Goal: Task Accomplishment & Management: Manage account settings

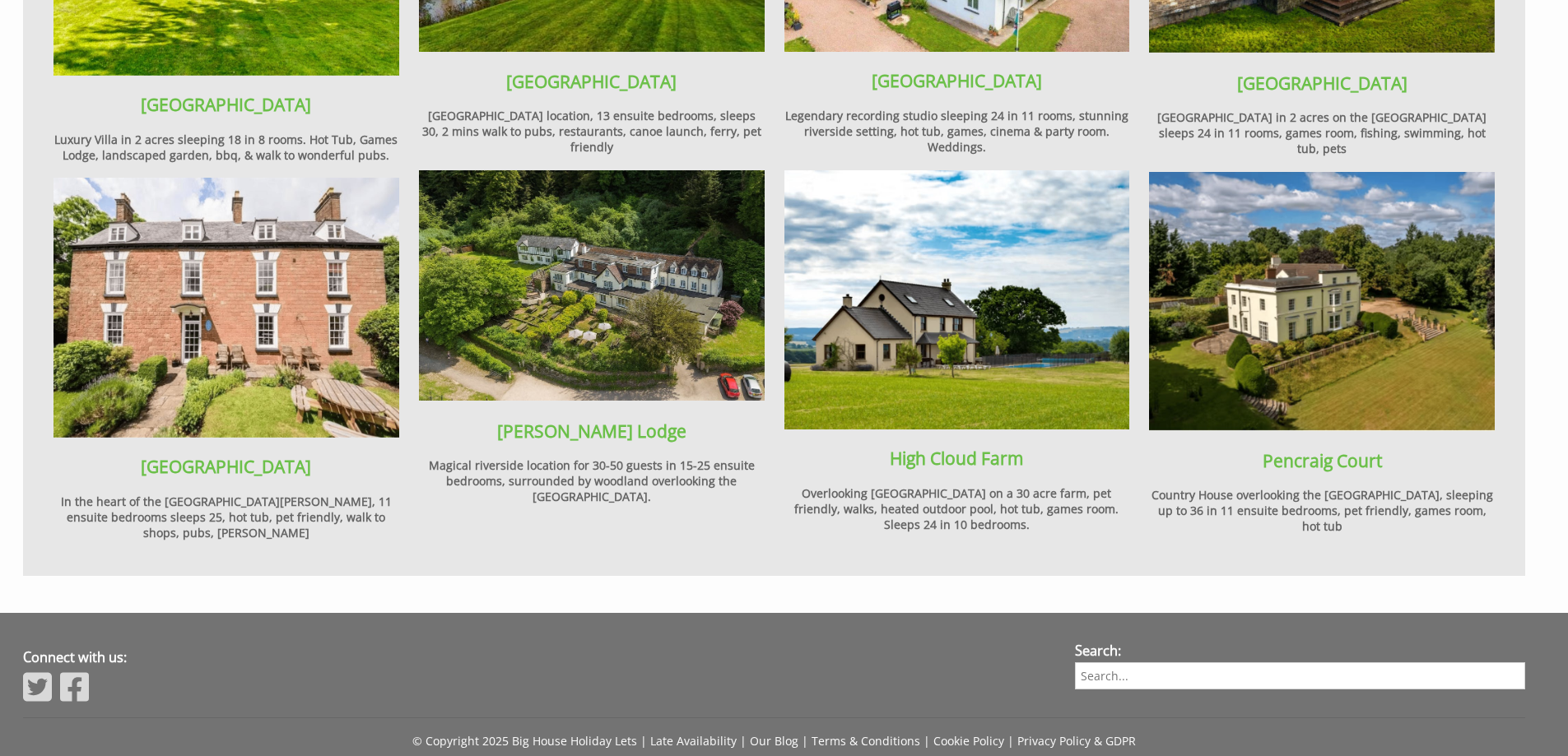
scroll to position [2103, 0]
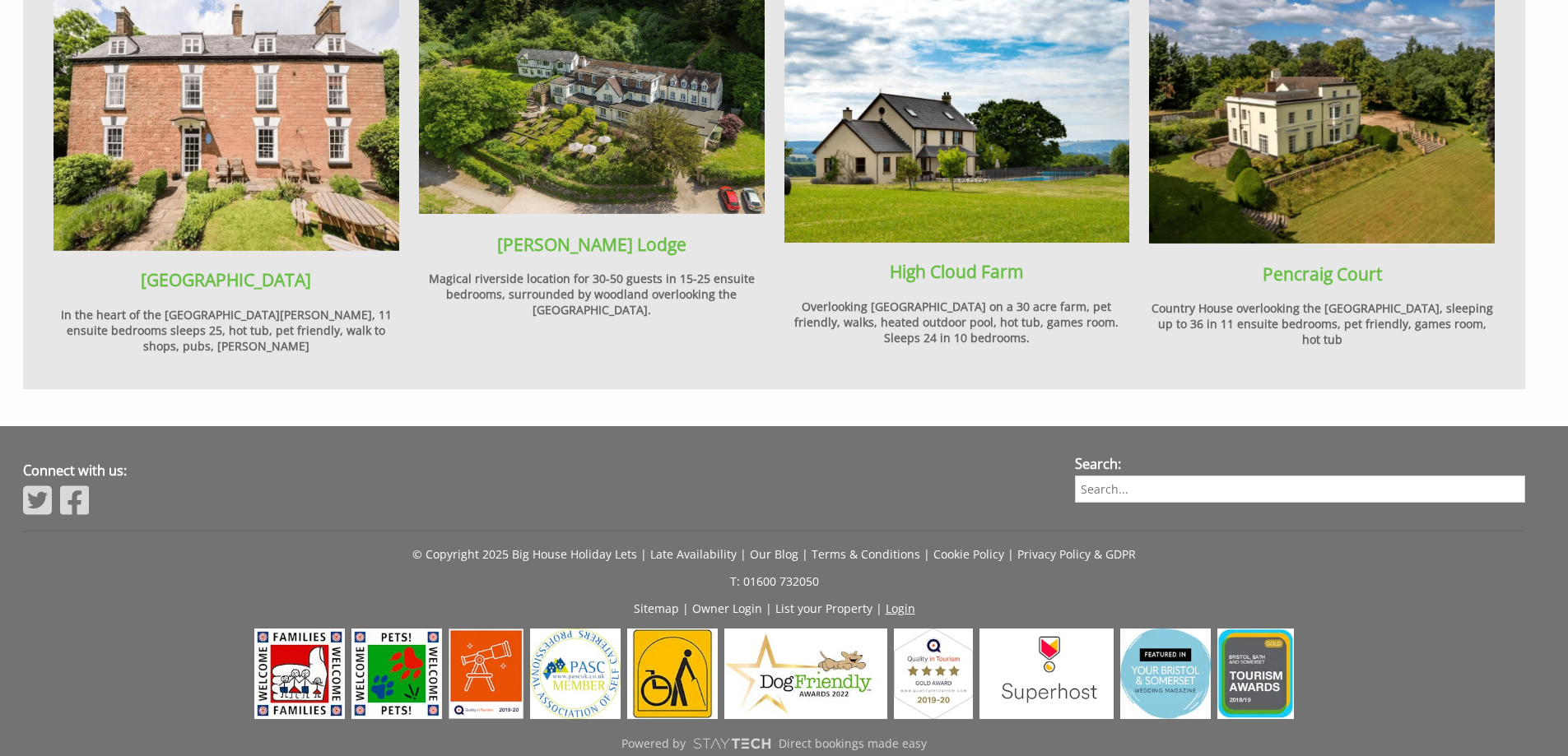
click at [903, 601] on link "Login" at bounding box center [900, 608] width 30 height 16
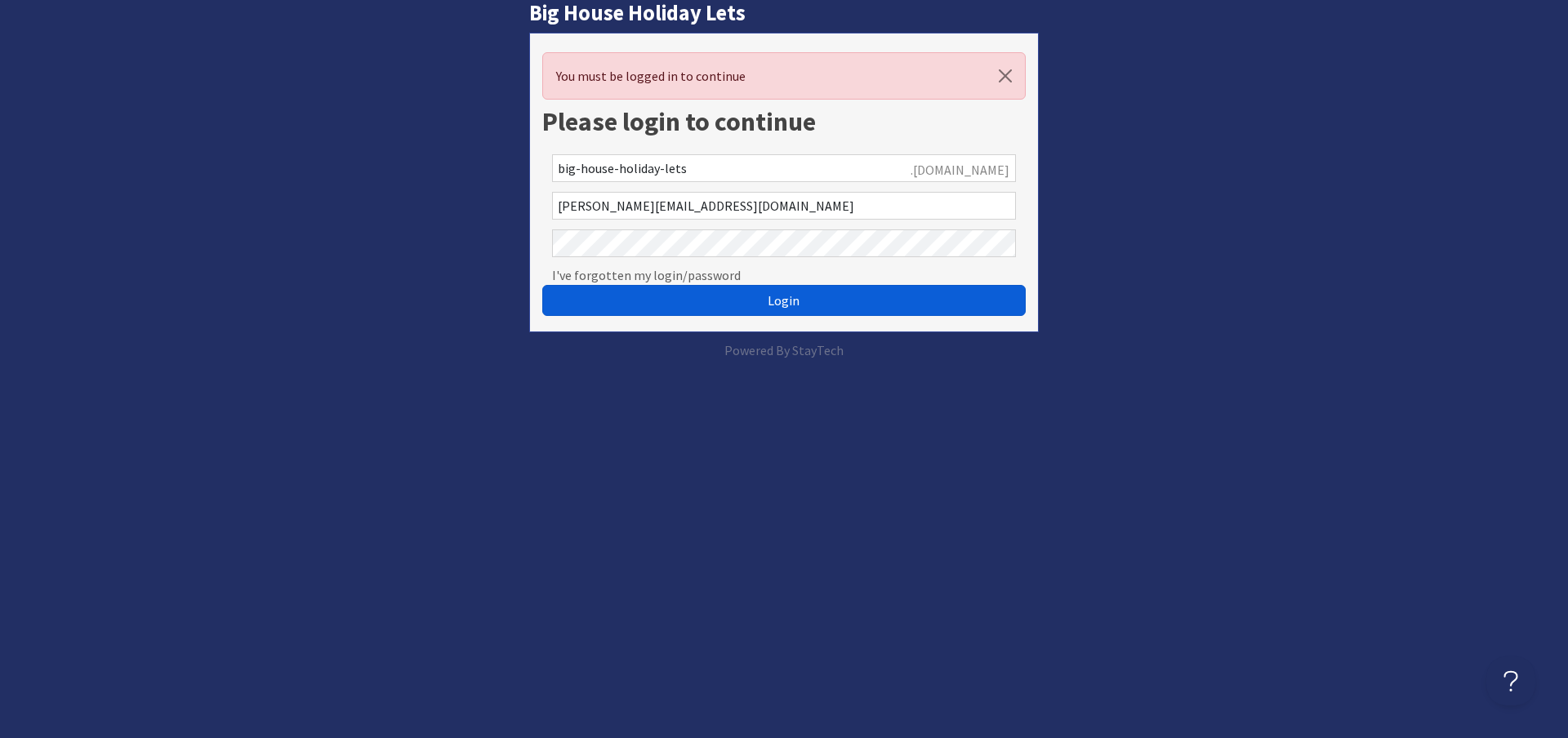
click at [775, 305] on span "Login" at bounding box center [783, 301] width 32 height 16
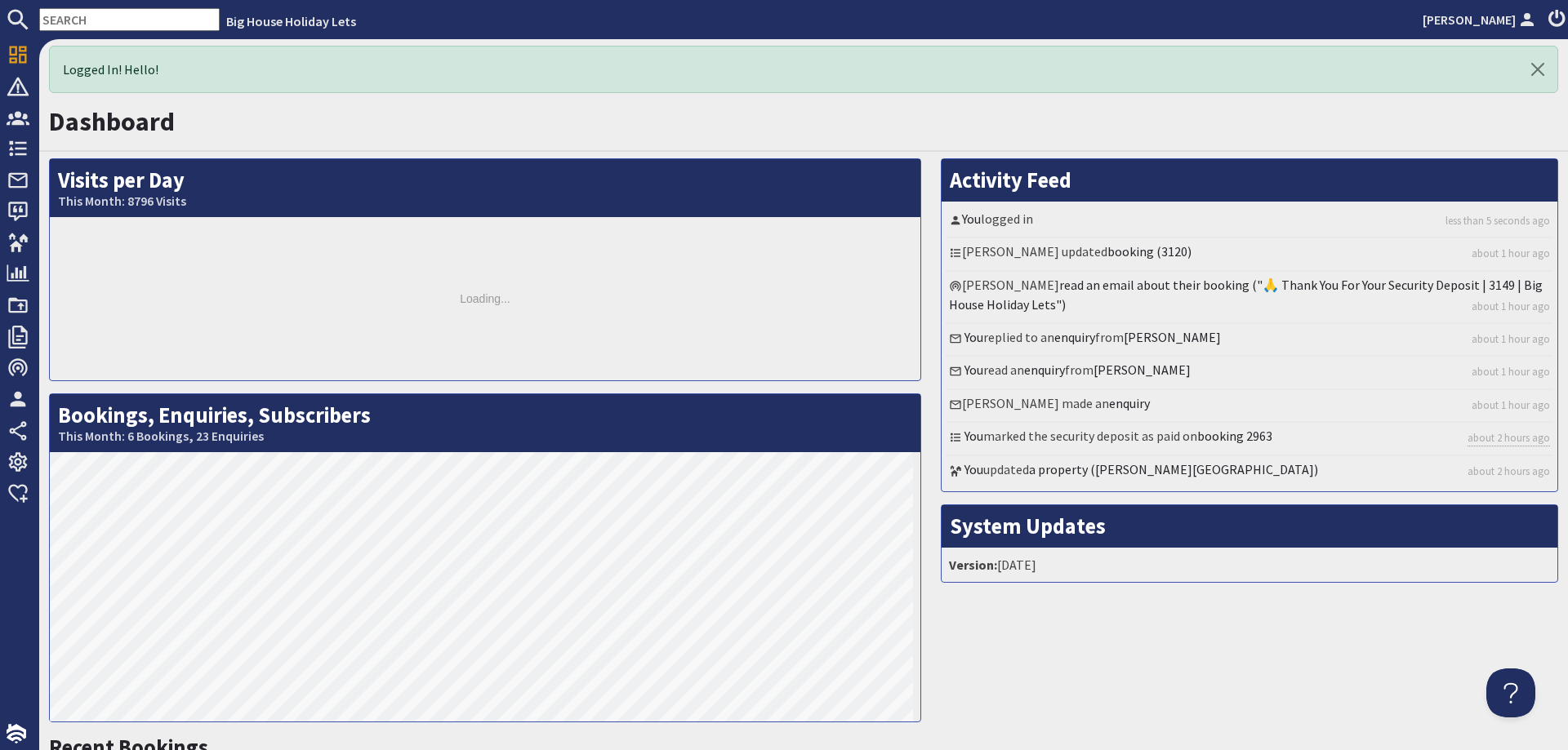
click at [118, 19] on input "text" at bounding box center [129, 19] width 180 height 23
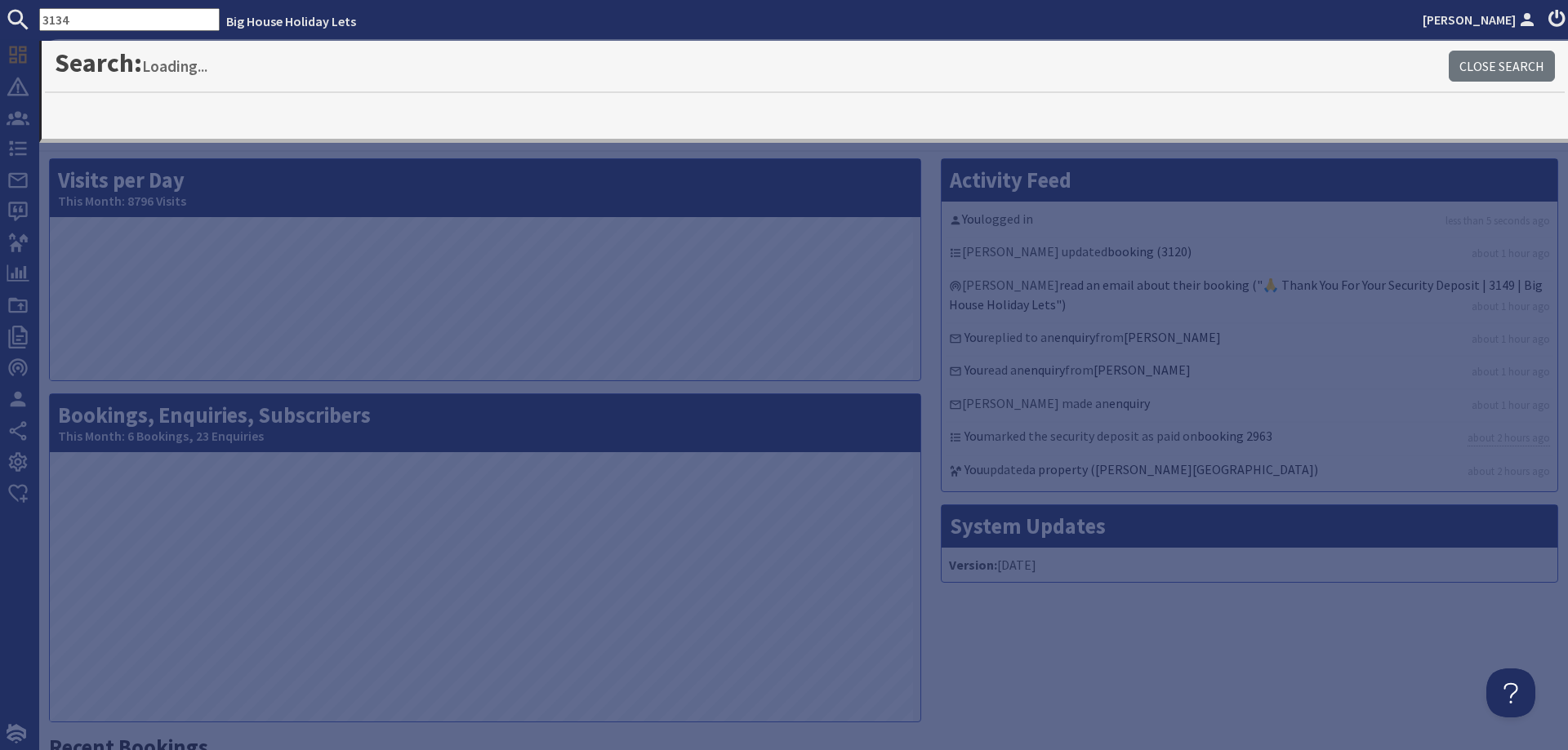
type input "3134"
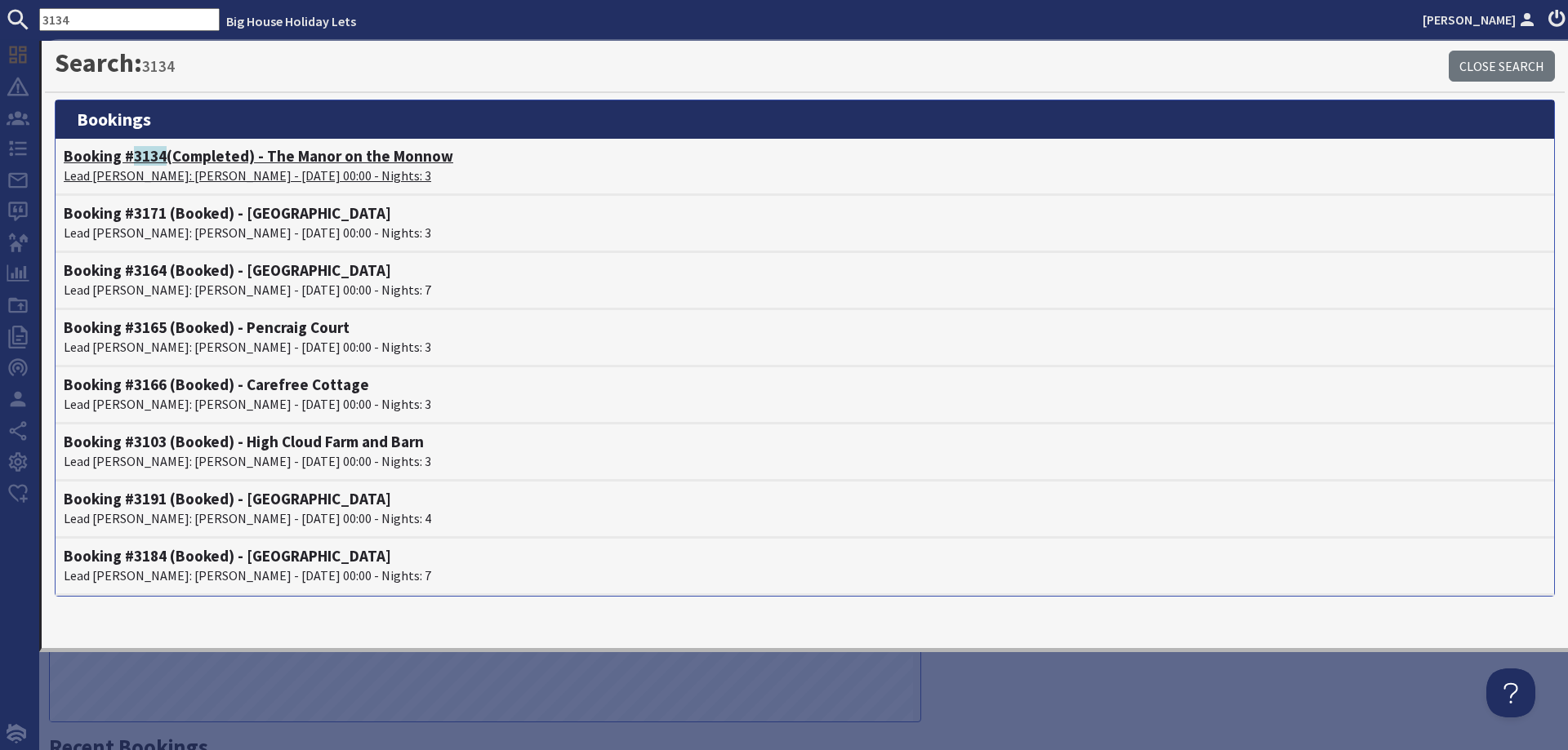
click at [218, 171] on p "Lead [PERSON_NAME]: [PERSON_NAME] - [DATE] 00:00 - Nights: 3" at bounding box center [805, 175] width 1482 height 19
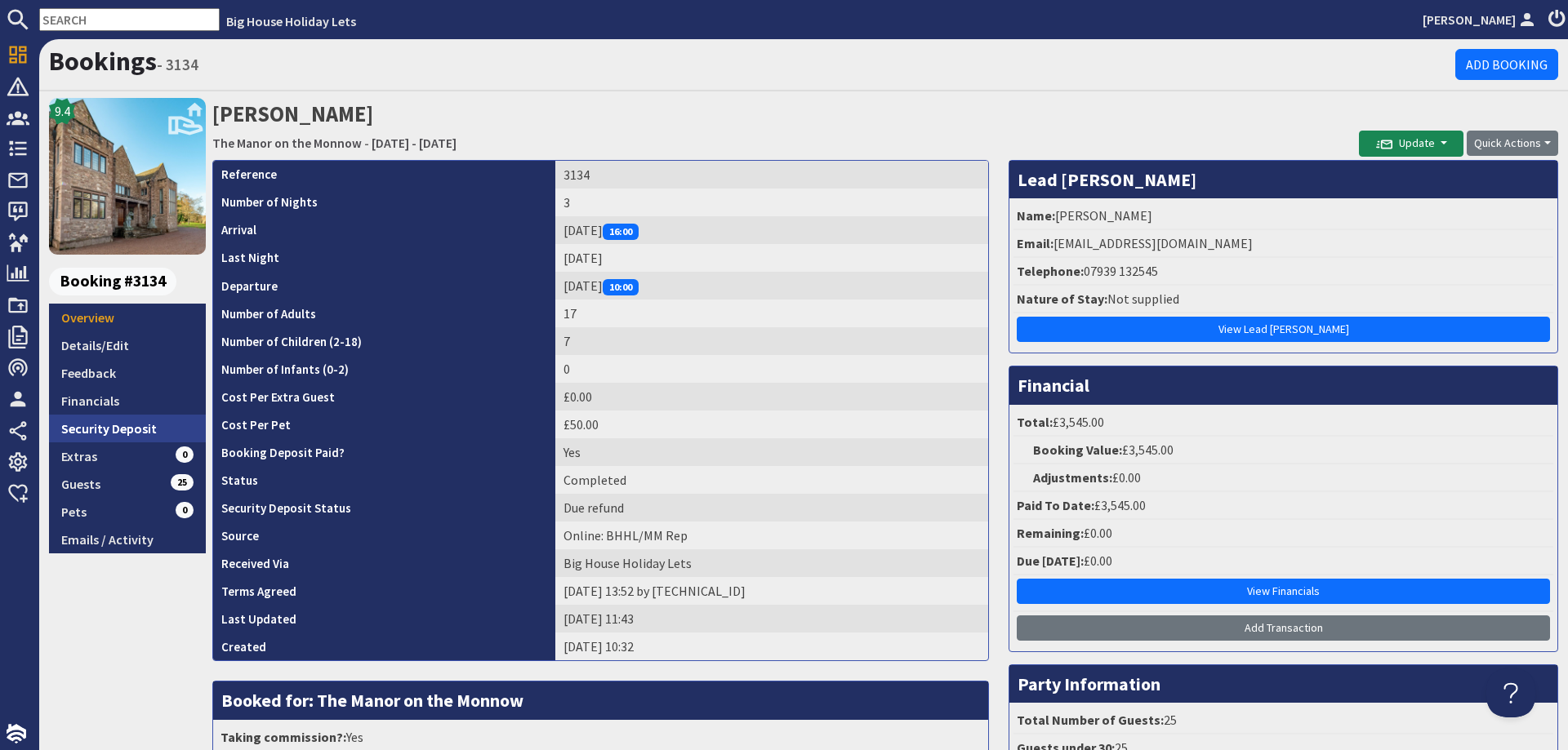
click at [118, 425] on link "Security Deposit" at bounding box center [127, 428] width 156 height 27
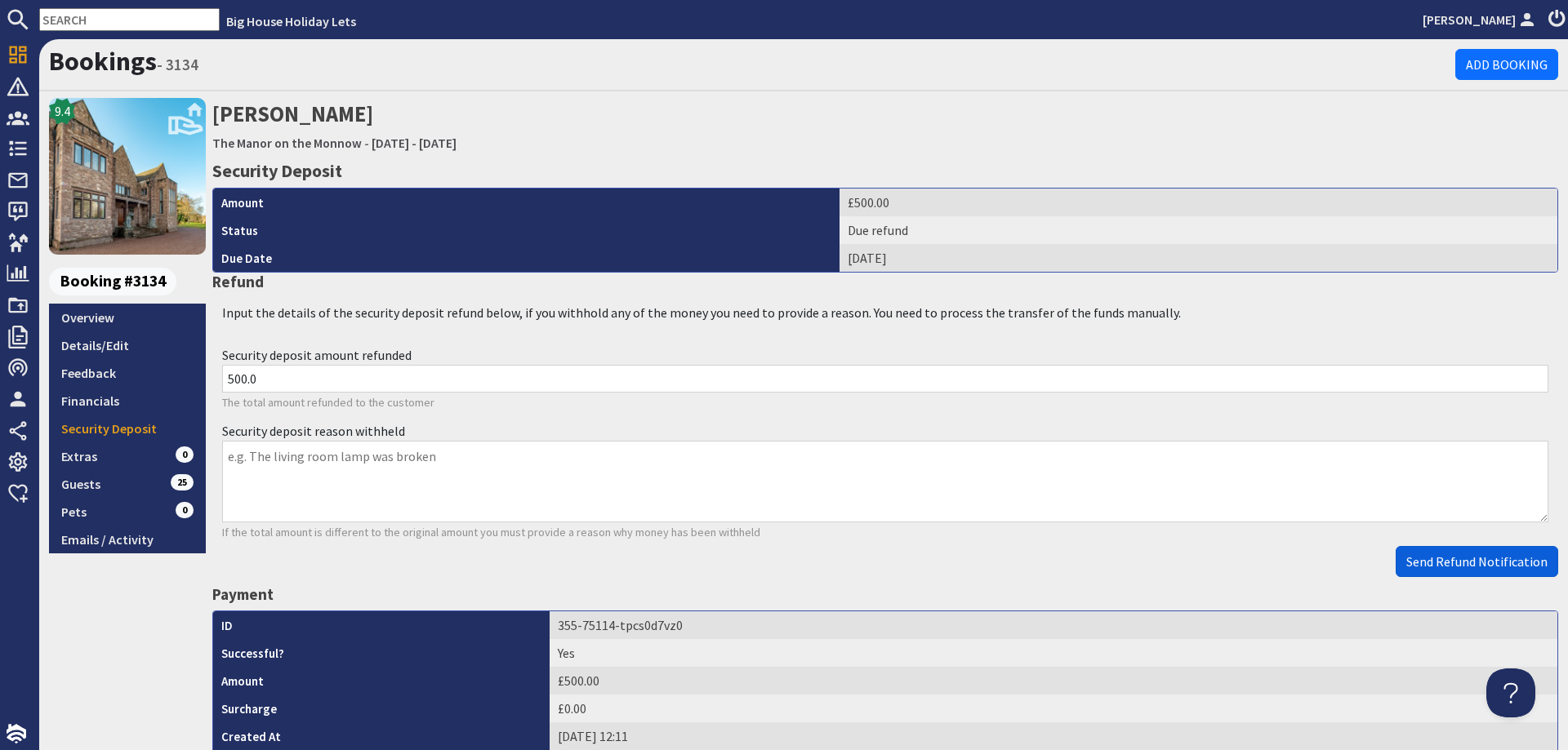
click at [1446, 564] on span "Send Refund Notification" at bounding box center [1477, 562] width 141 height 16
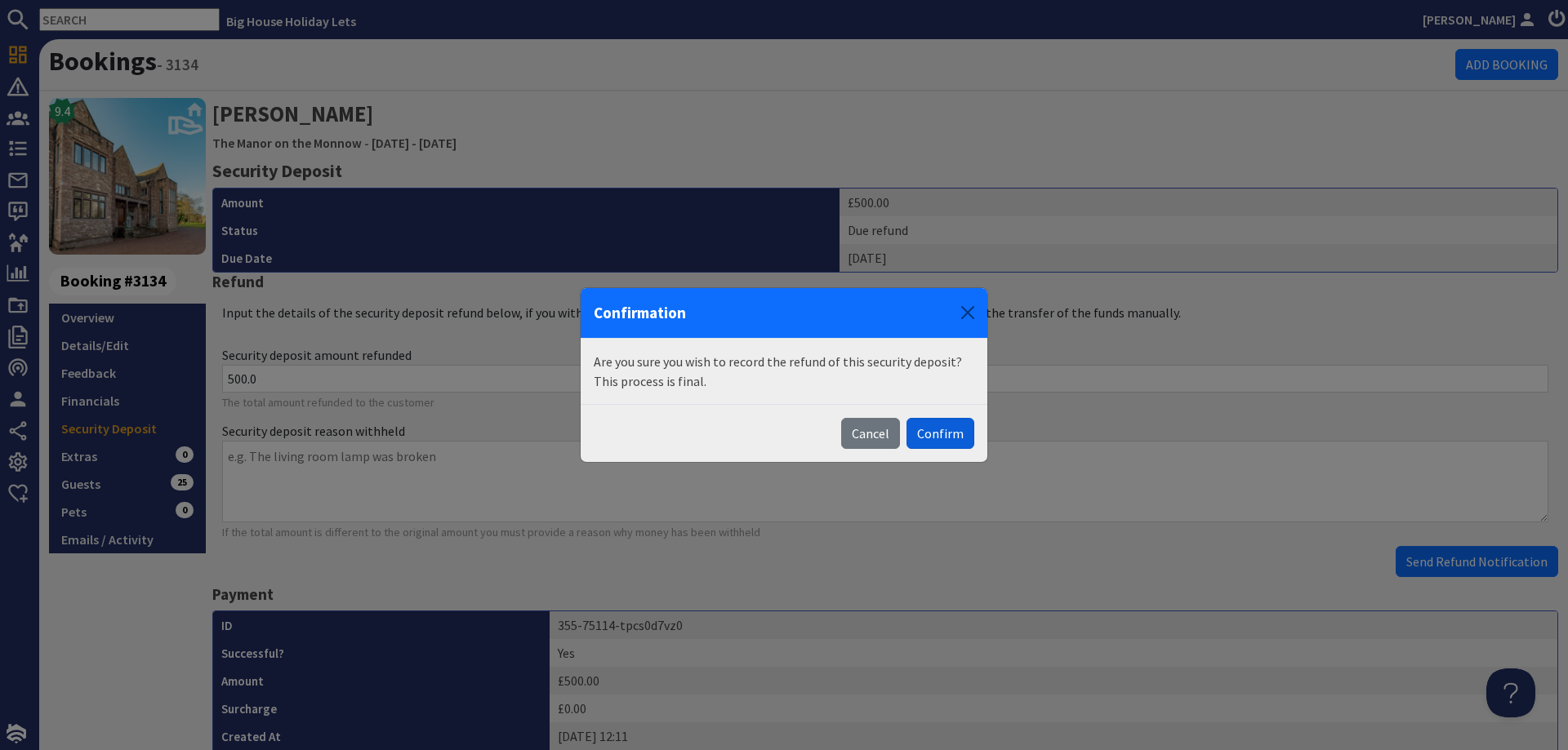
click at [930, 443] on button "Confirm" at bounding box center [940, 434] width 68 height 31
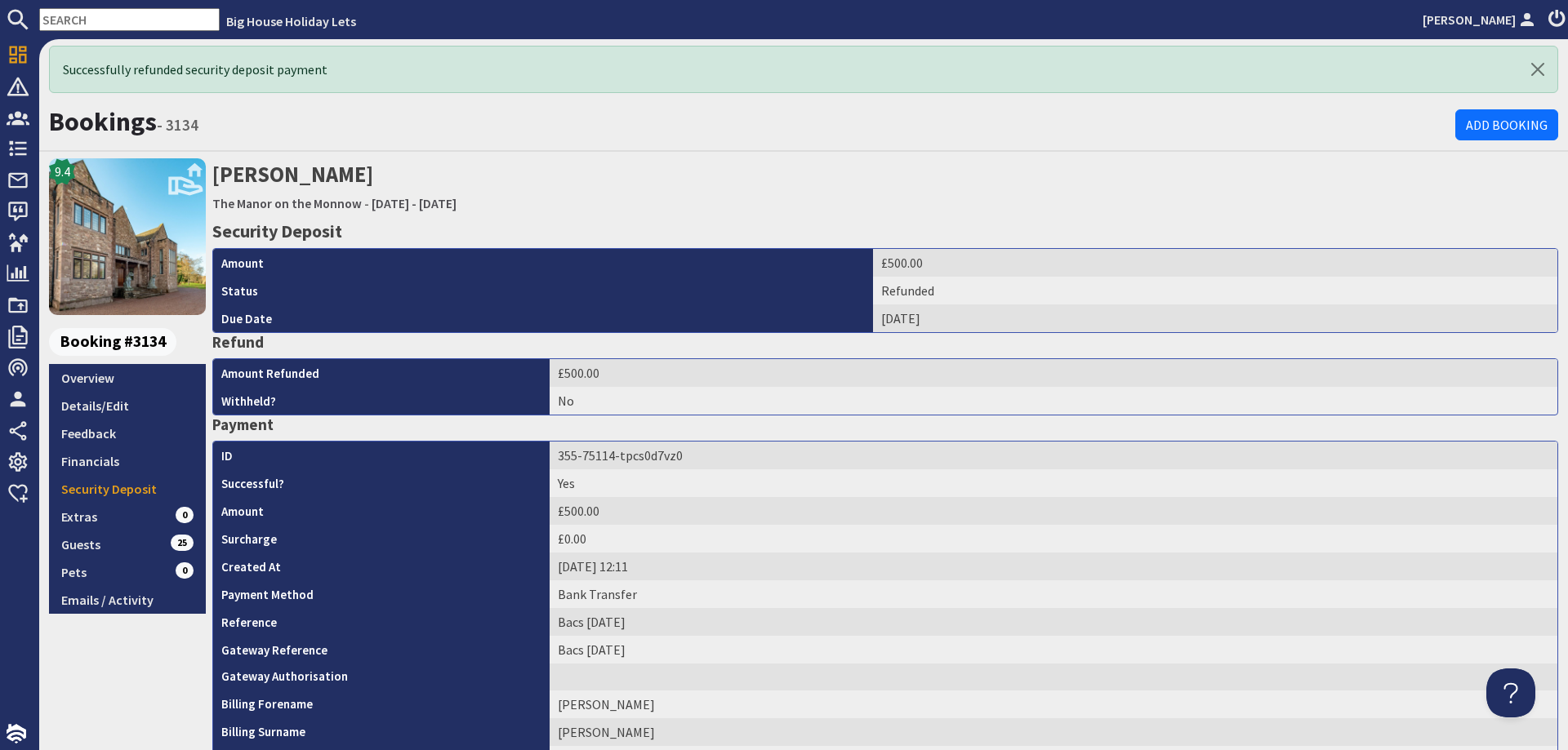
click at [106, 15] on input "text" at bounding box center [129, 19] width 180 height 23
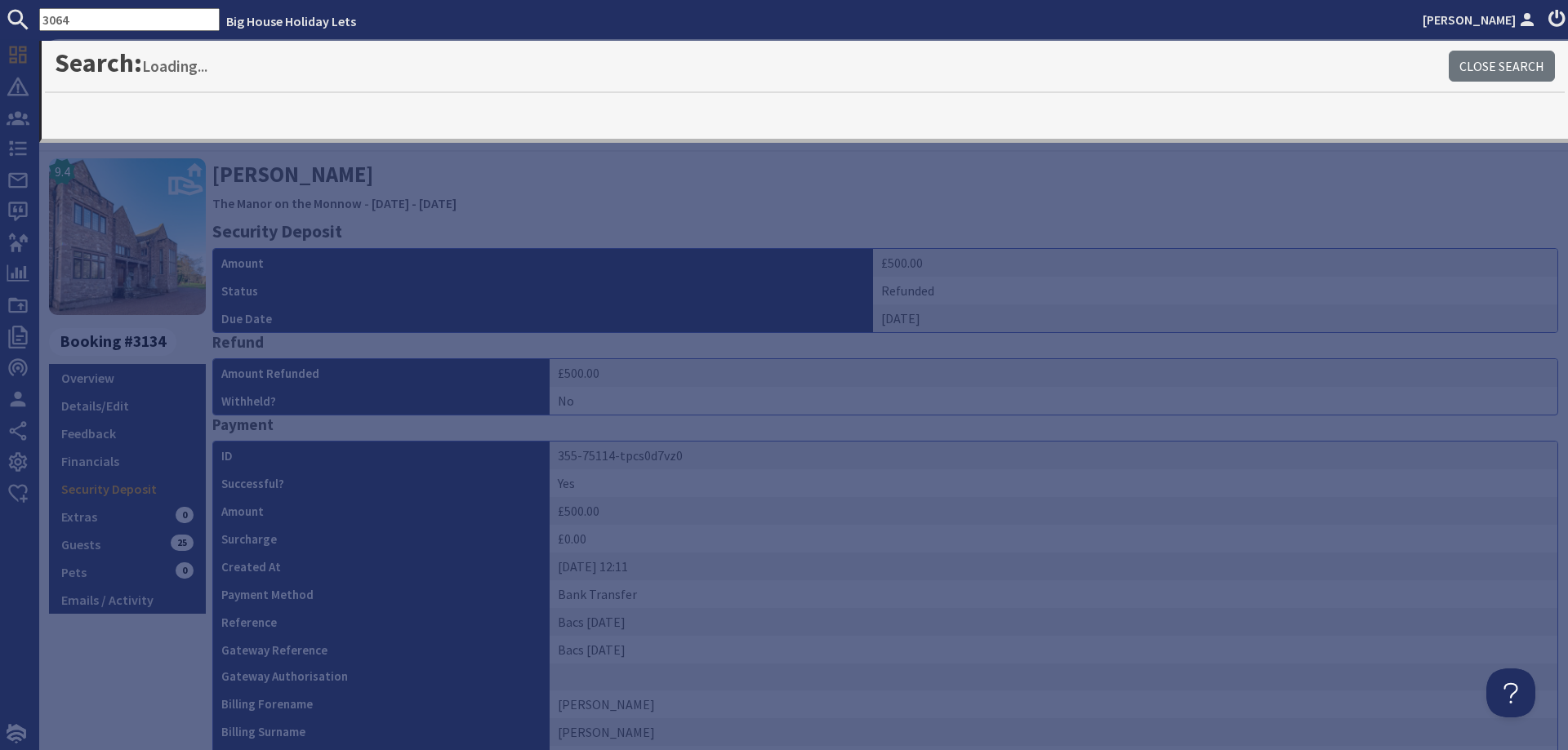
type input "3064"
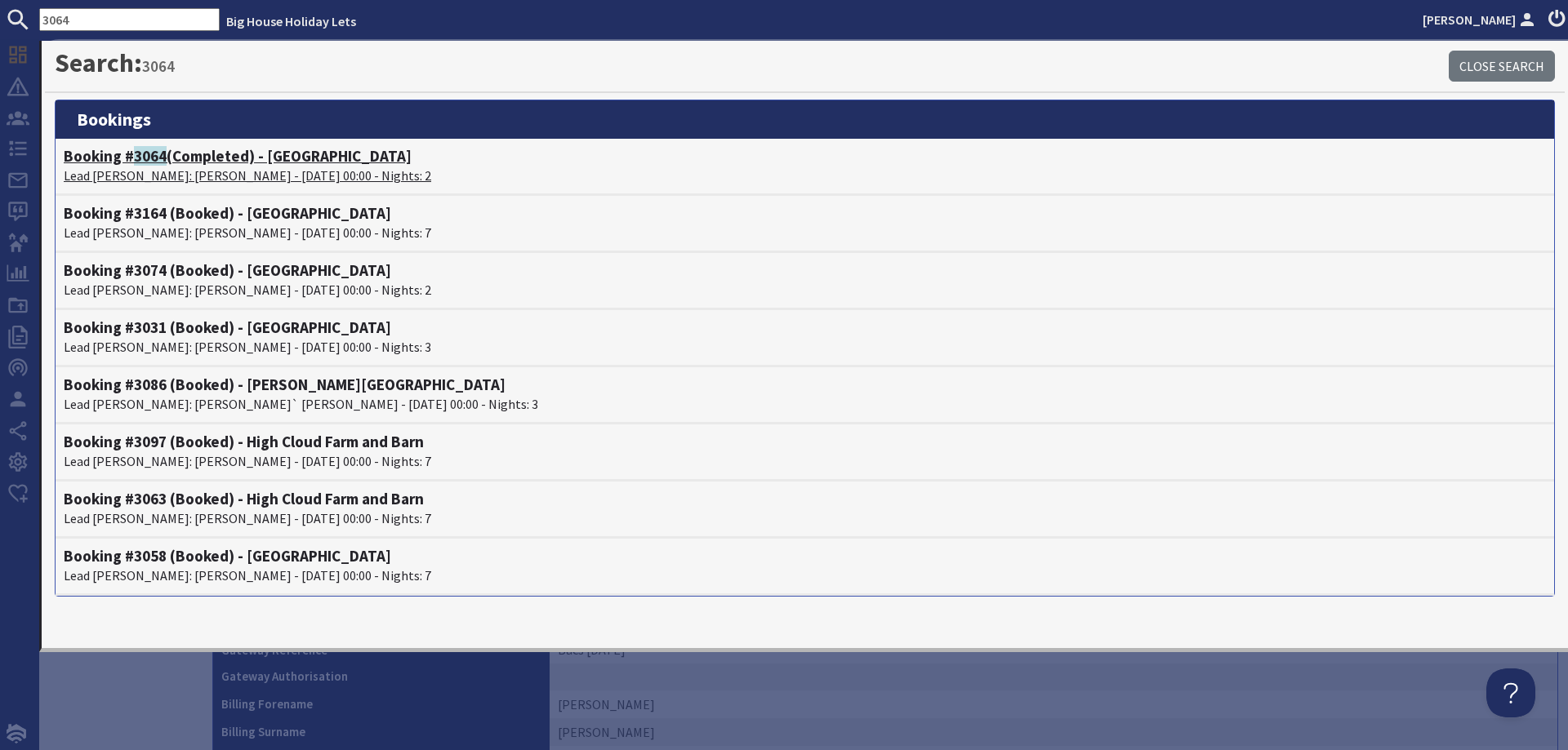
click at [177, 172] on p "Lead [PERSON_NAME]: [PERSON_NAME] - [DATE] 00:00 - Nights: 2" at bounding box center [805, 175] width 1482 height 19
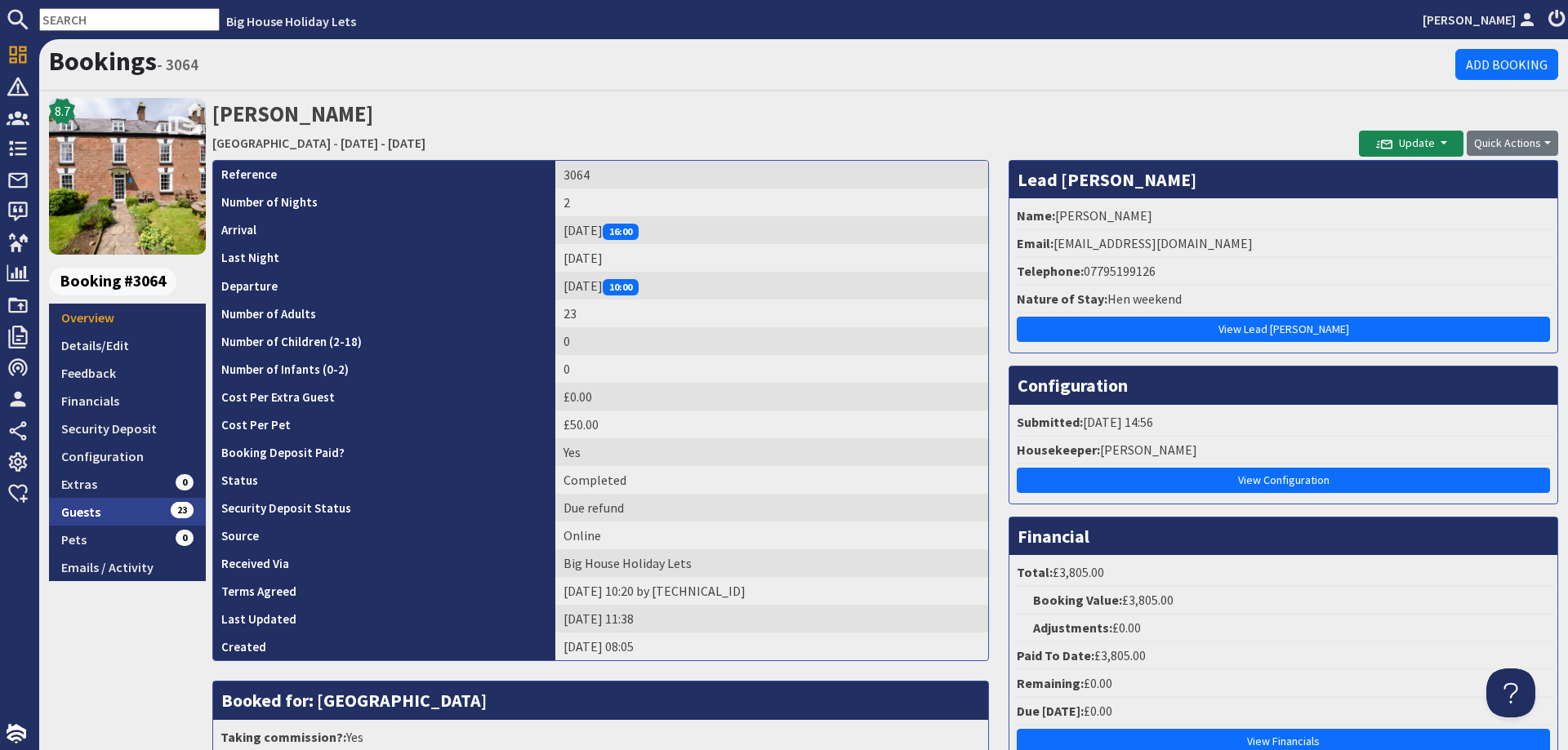
click at [85, 509] on link "Guests 23" at bounding box center [127, 511] width 156 height 27
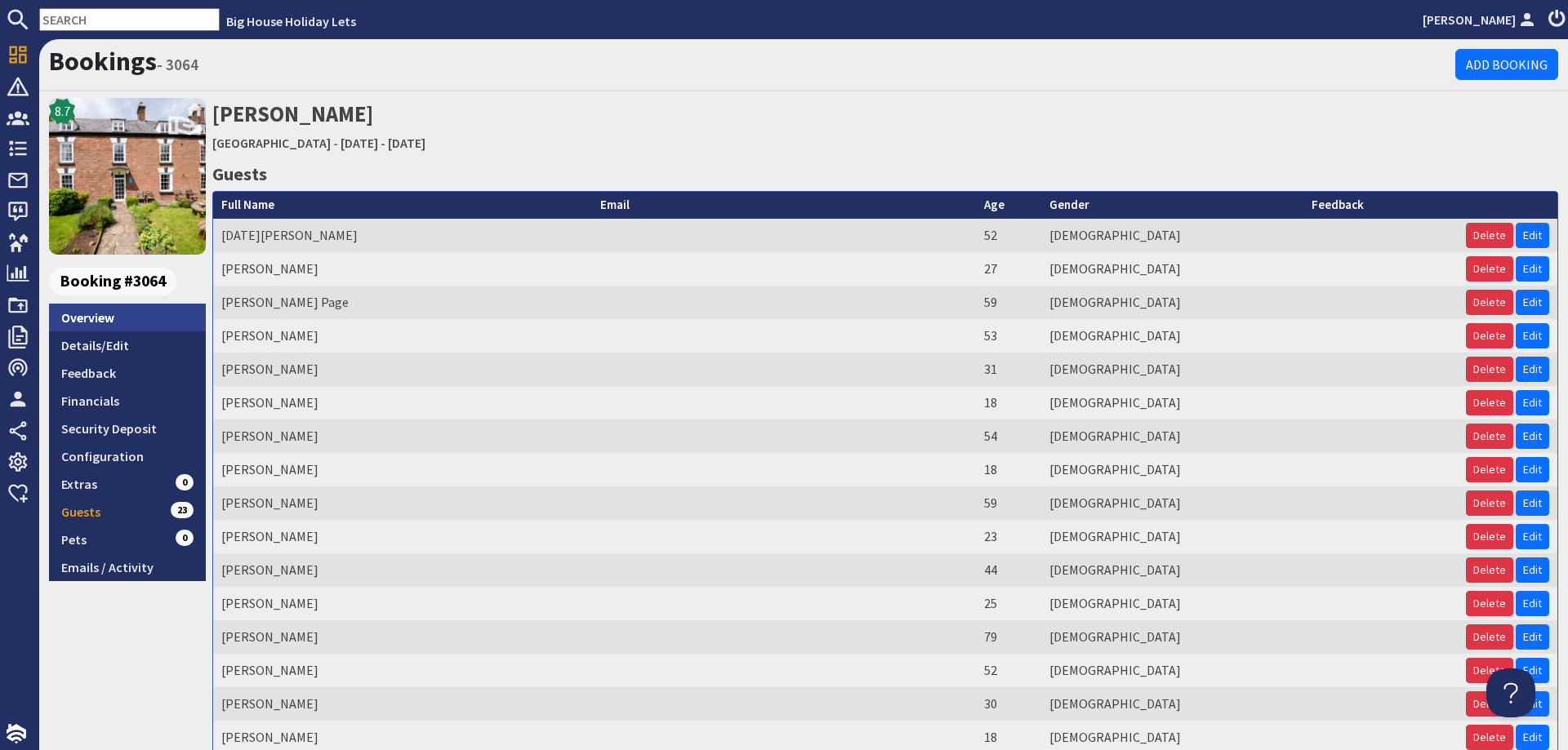
click at [90, 313] on link "Overview" at bounding box center [127, 317] width 156 height 27
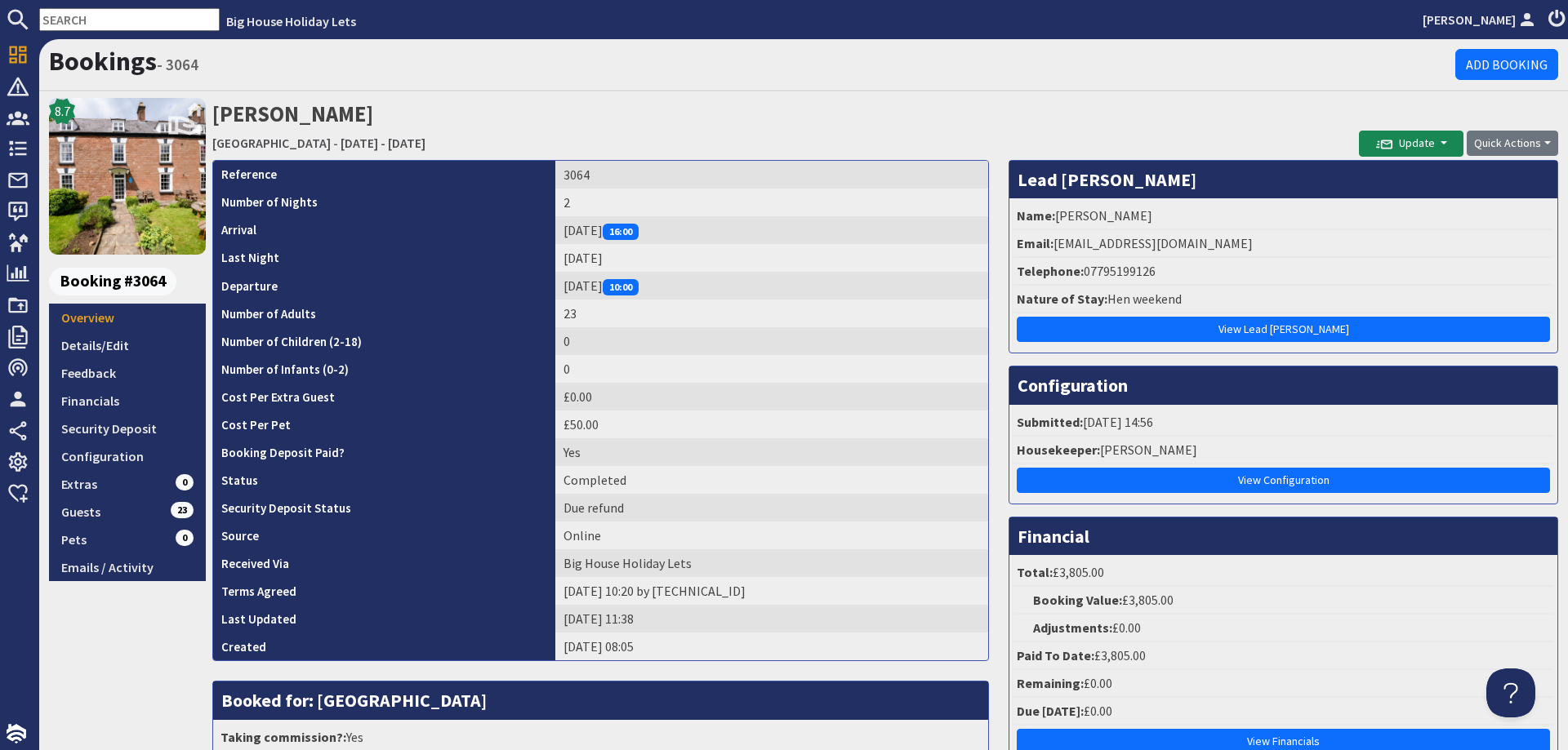
click at [110, 19] on input "text" at bounding box center [129, 19] width 180 height 23
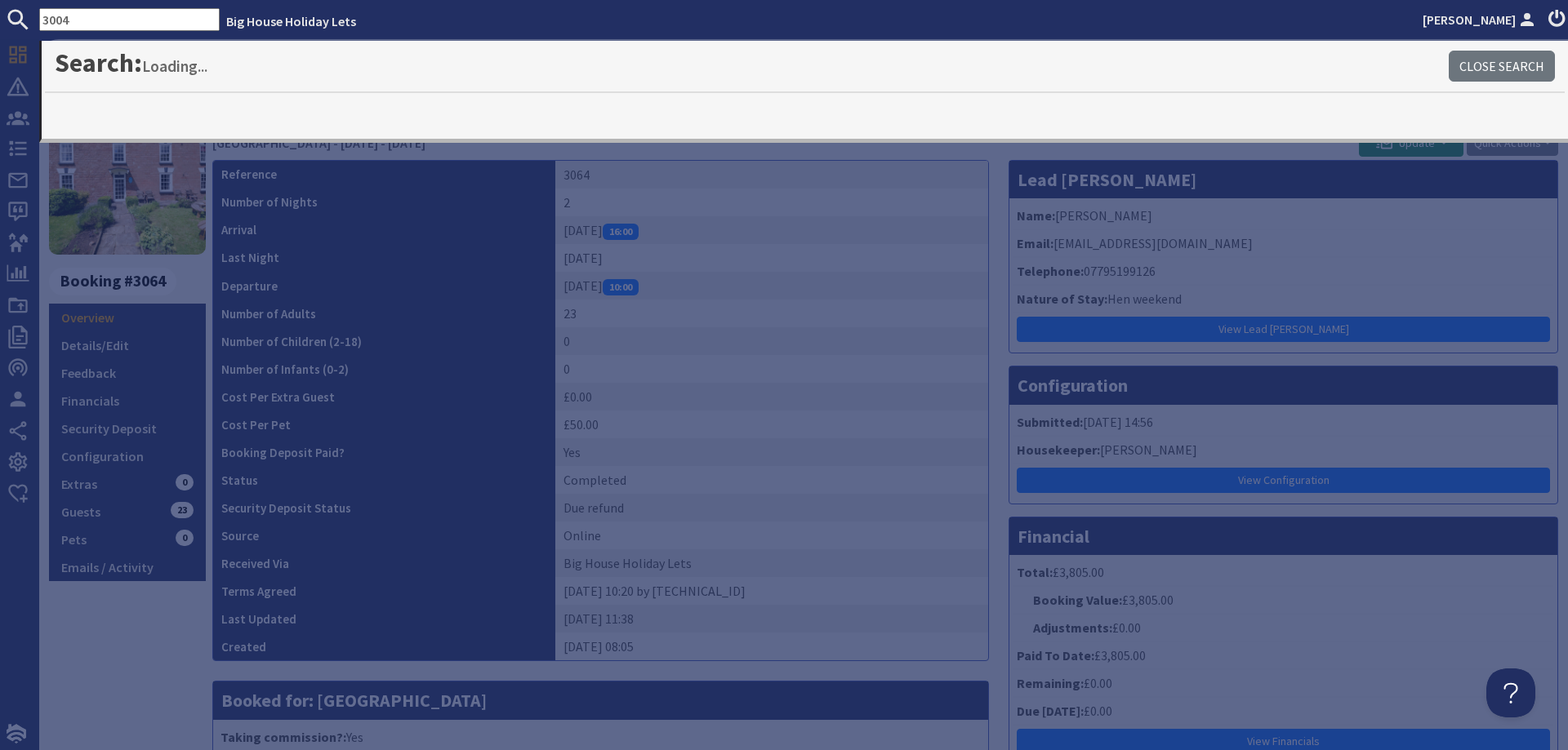
type input "3004"
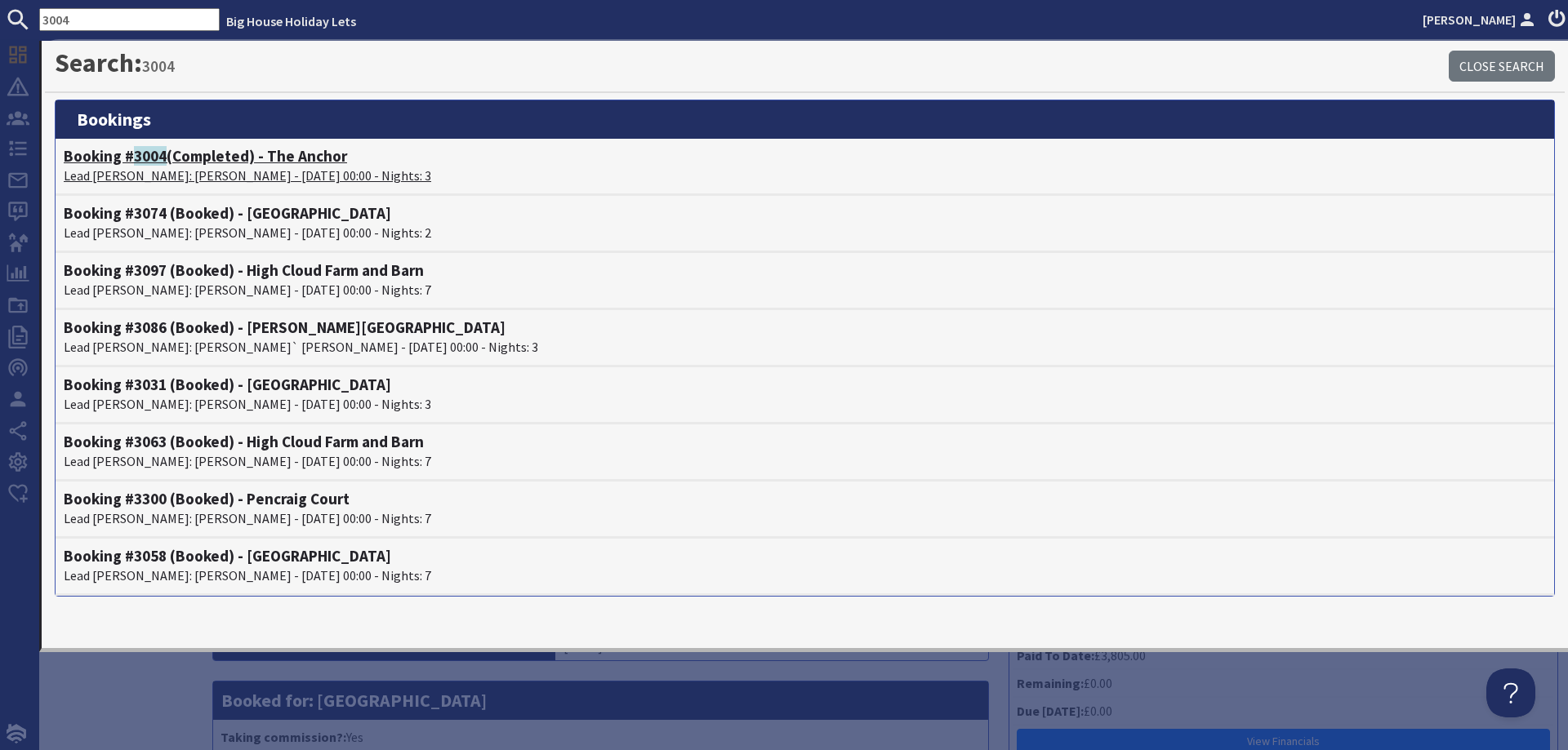
click at [188, 173] on p "Lead [PERSON_NAME]: [PERSON_NAME] - [DATE] 00:00 - Nights: 3" at bounding box center [805, 175] width 1482 height 19
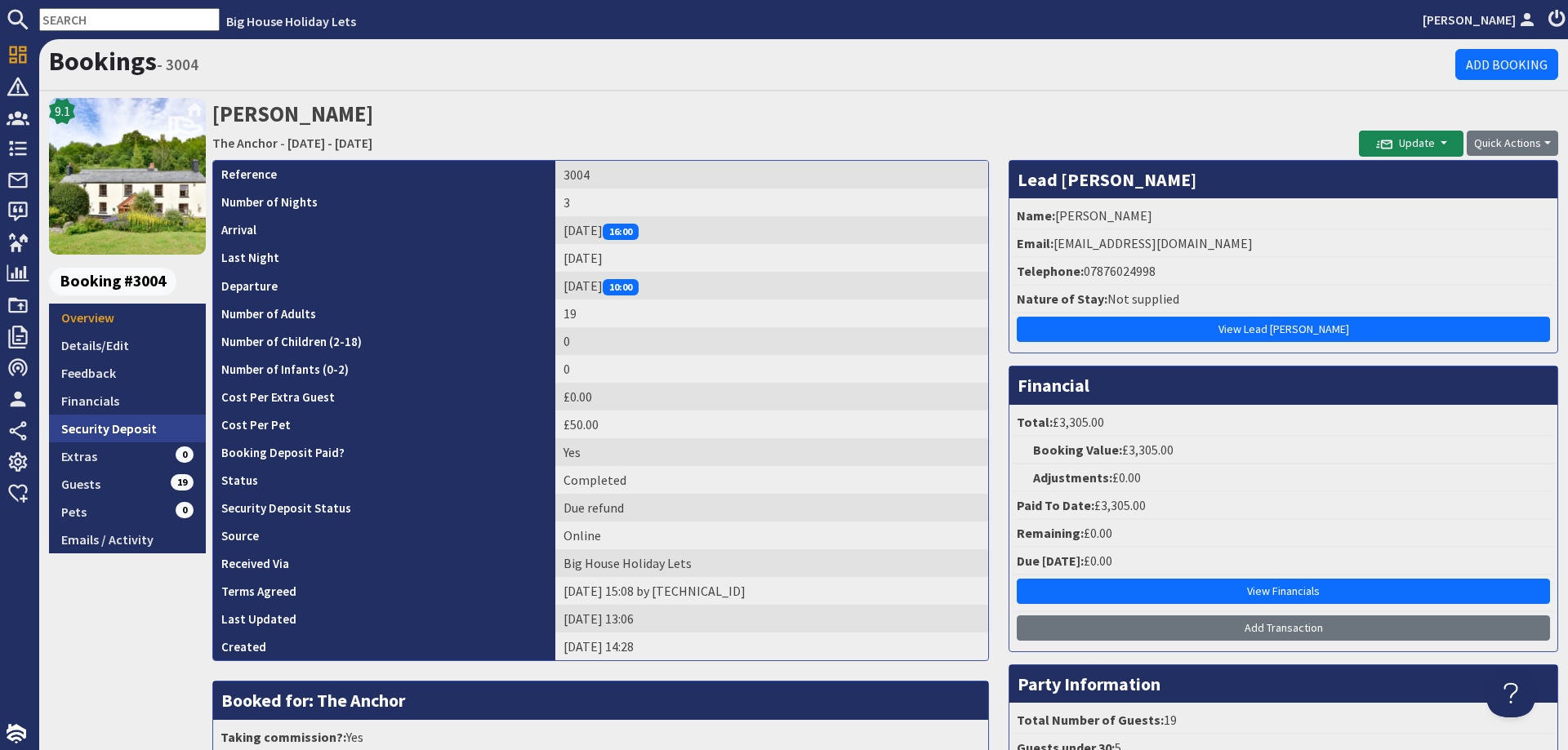
click at [100, 422] on link "Security Deposit" at bounding box center [127, 428] width 156 height 27
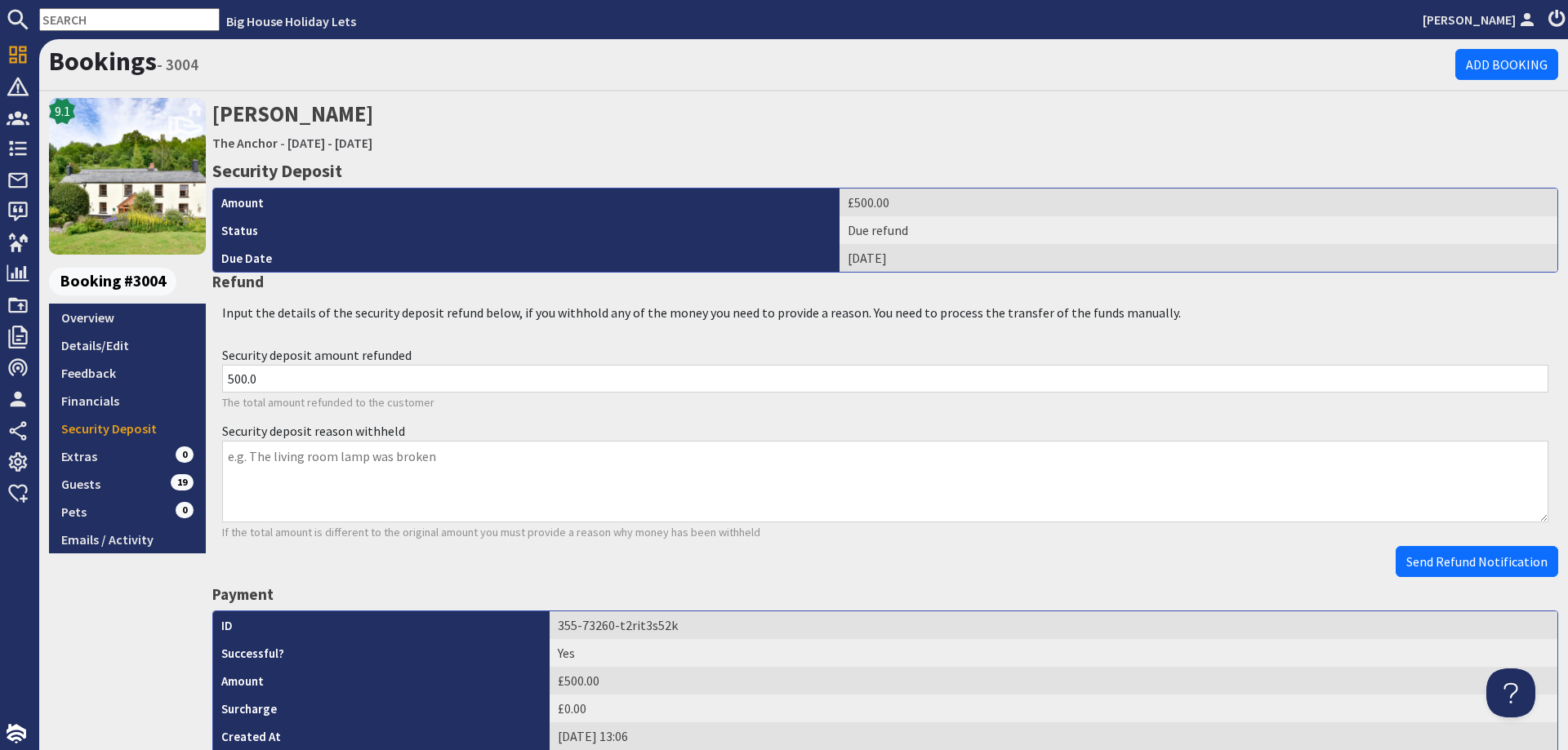
click at [80, 21] on input "text" at bounding box center [129, 19] width 180 height 23
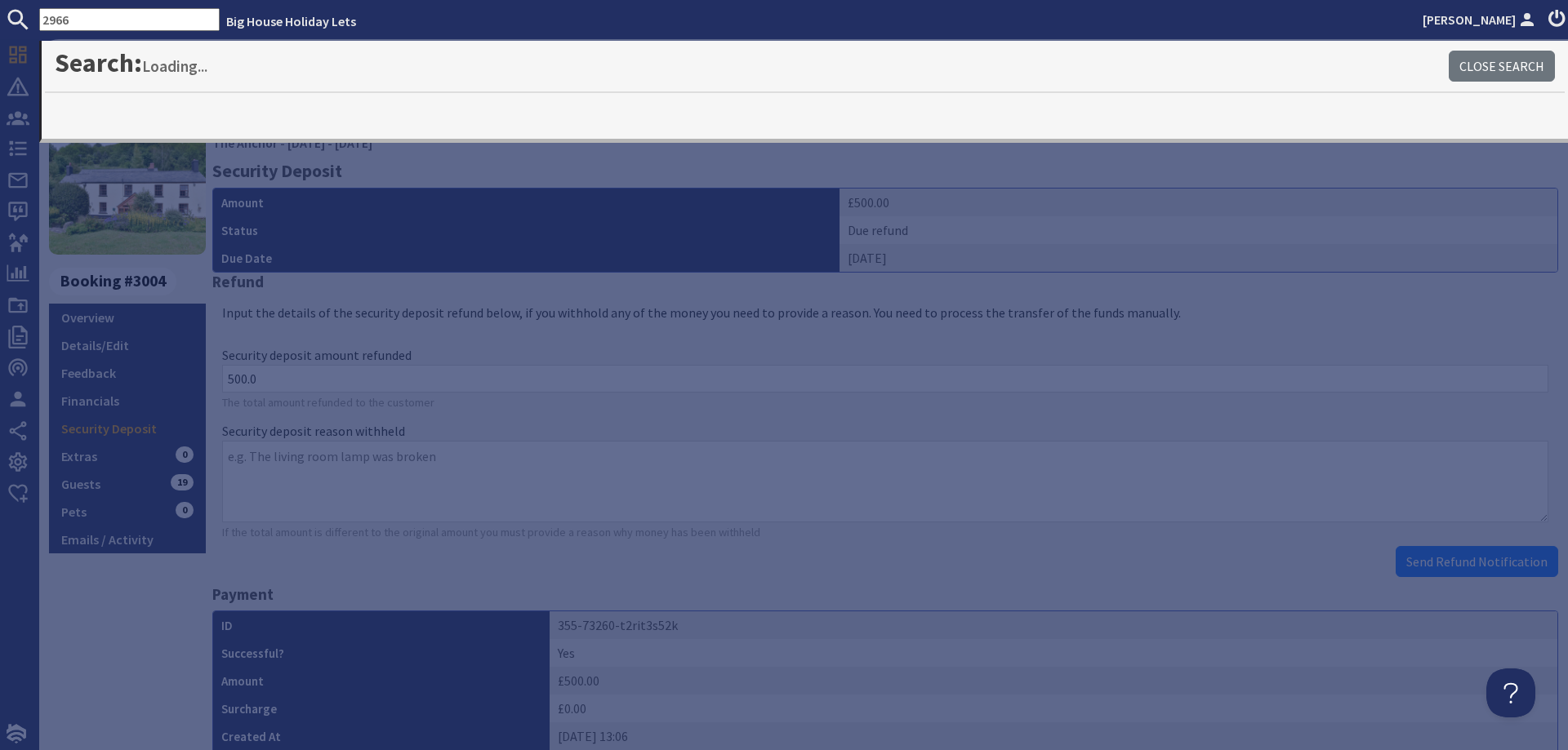
type input "2966"
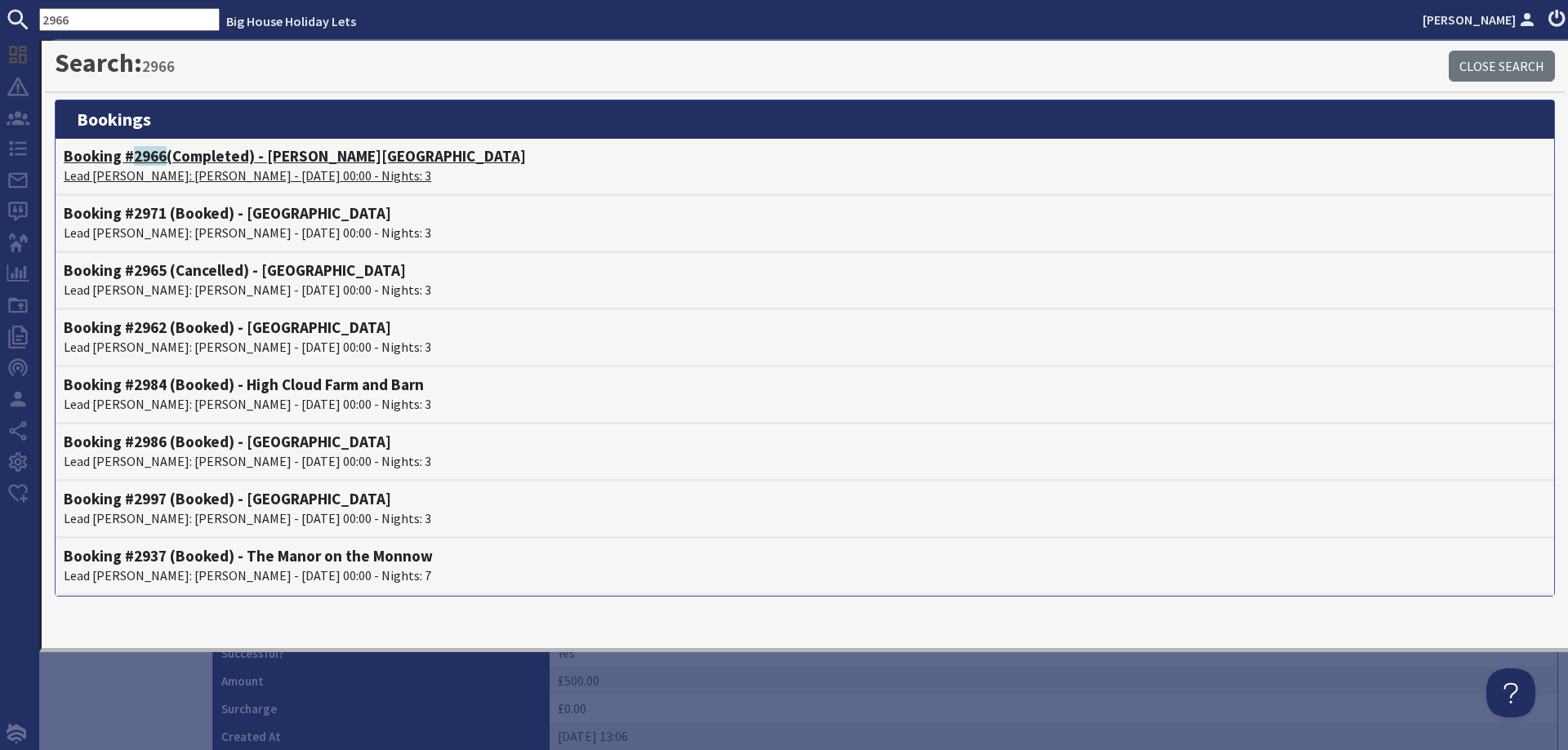
click at [156, 178] on p "Lead [PERSON_NAME]: [PERSON_NAME] - [DATE] 00:00 - Nights: 3" at bounding box center [805, 175] width 1482 height 19
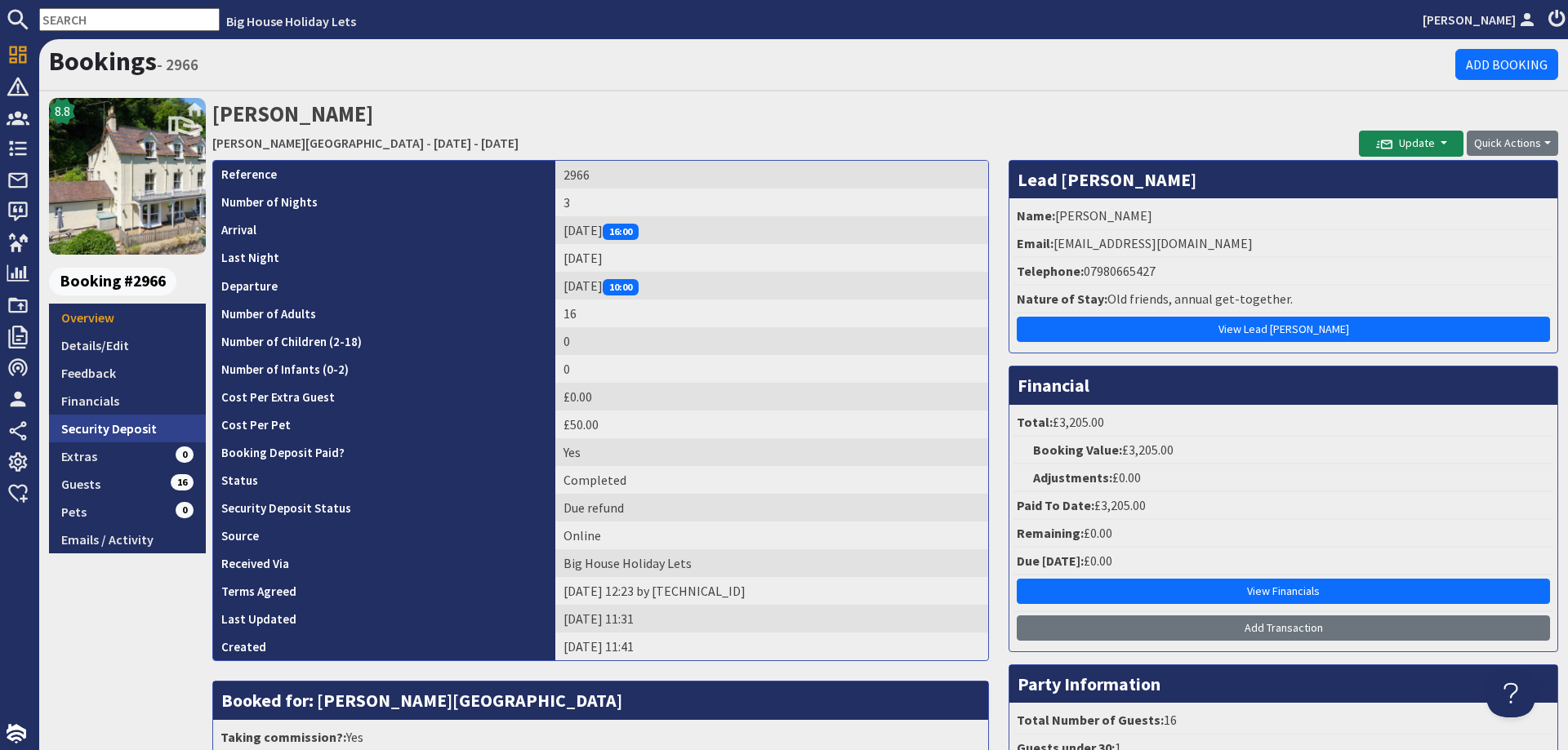
click at [85, 429] on link "Security Deposit" at bounding box center [127, 428] width 156 height 27
